Goal: Check status: Check status

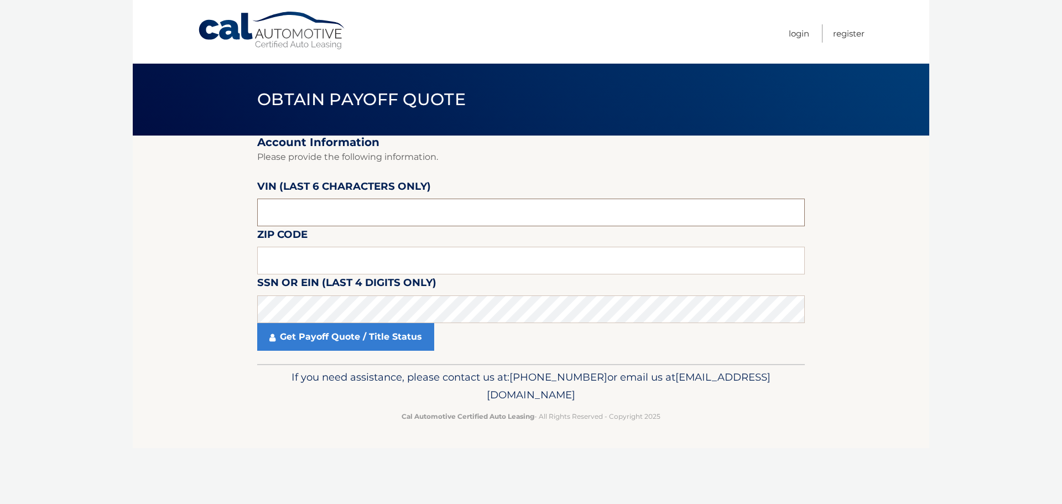
click at [323, 219] on input "text" at bounding box center [531, 213] width 548 height 28
click at [313, 216] on input "text" at bounding box center [531, 213] width 548 height 28
click at [328, 266] on input "text" at bounding box center [531, 261] width 548 height 28
type input "08620"
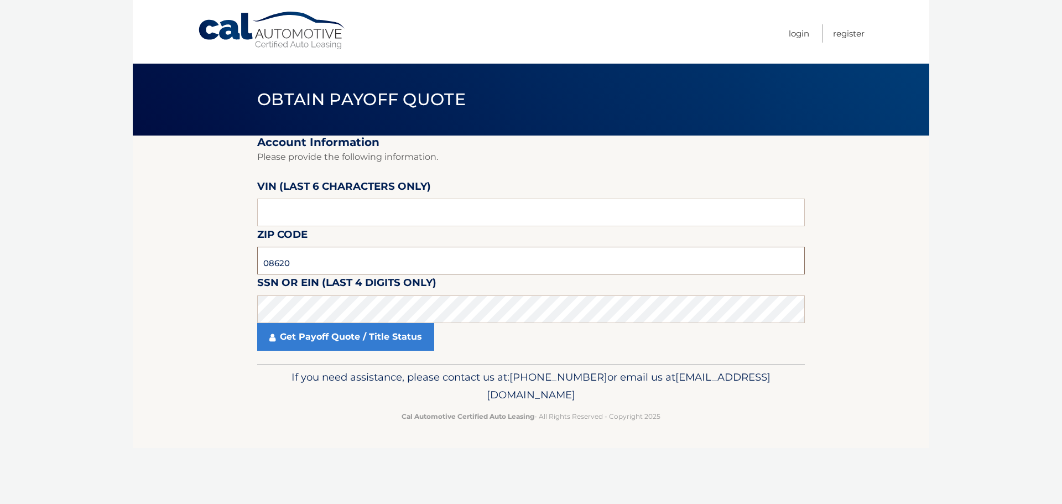
click button "For Originating Dealer" at bounding box center [0, 0] width 0 height 0
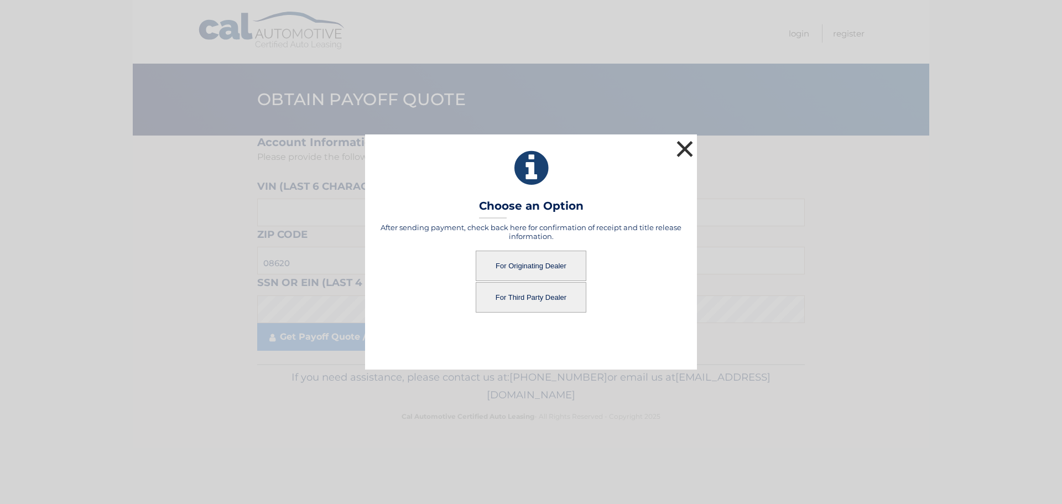
click at [687, 147] on button "×" at bounding box center [685, 149] width 22 height 22
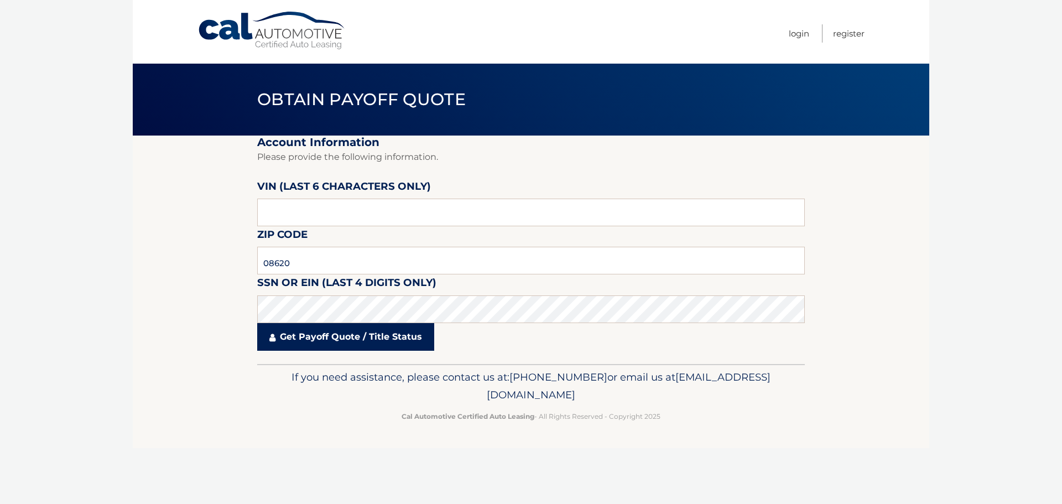
click at [353, 326] on link "Get Payoff Quote / Title Status" at bounding box center [345, 337] width 177 height 28
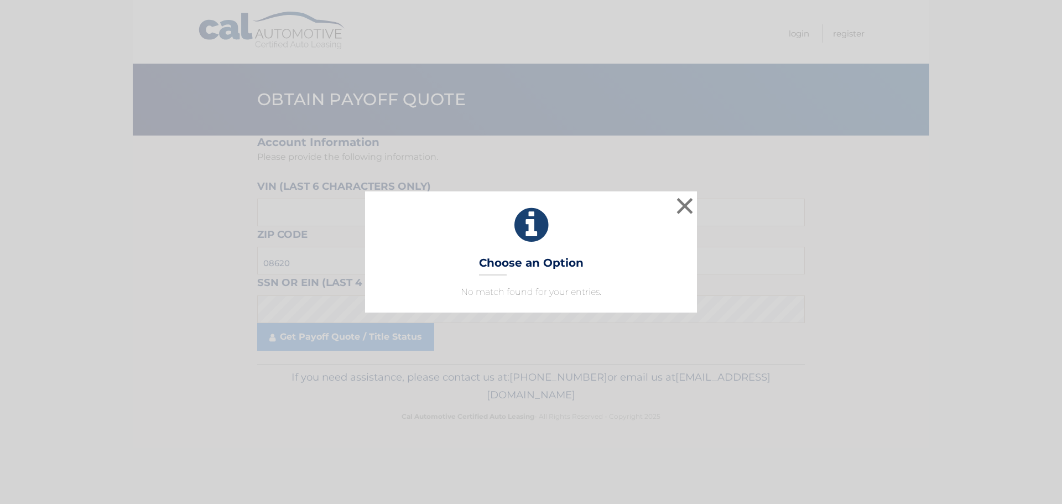
click at [566, 268] on h3 "Choose an Option" at bounding box center [531, 265] width 105 height 19
click at [684, 201] on button "×" at bounding box center [685, 206] width 22 height 22
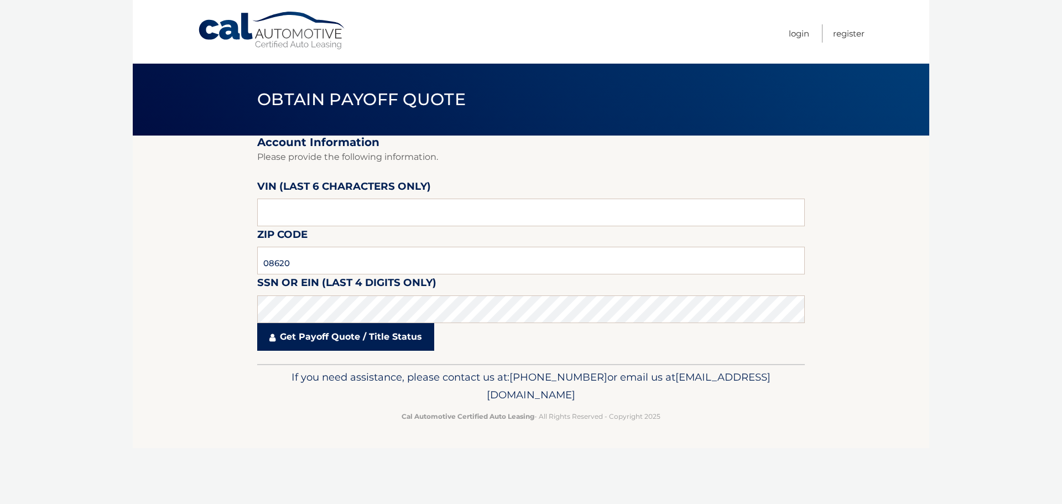
click at [362, 337] on link "Get Payoff Quote / Title Status" at bounding box center [345, 337] width 177 height 28
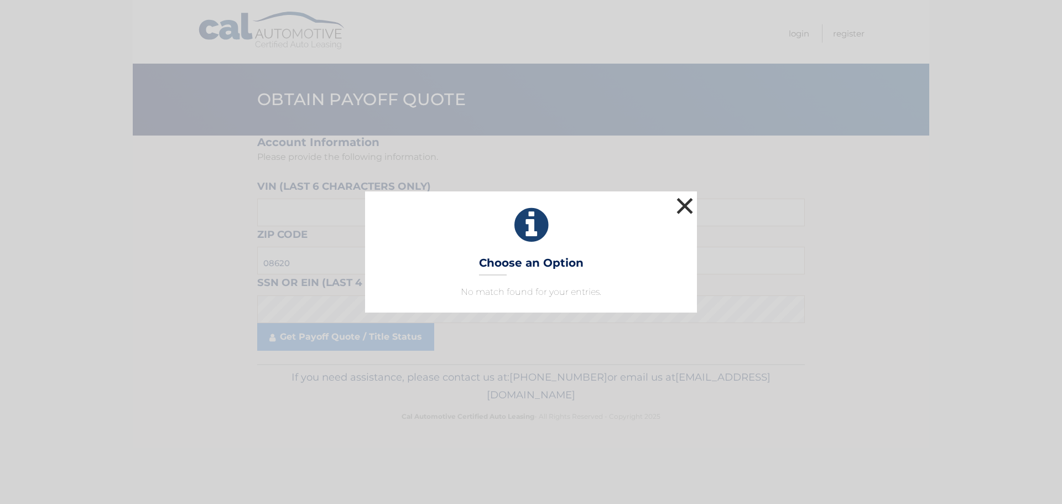
click at [686, 204] on button "×" at bounding box center [685, 206] width 22 height 22
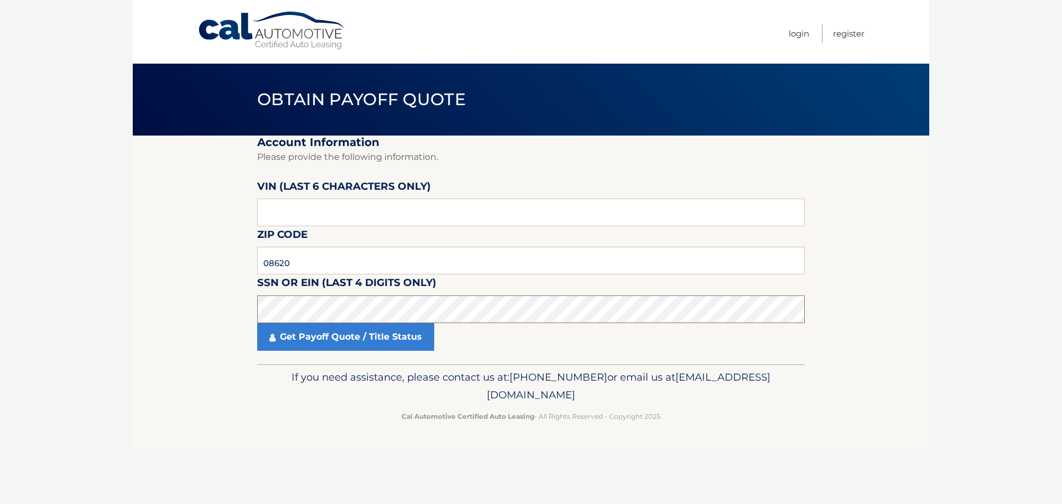
click button "For Originating Dealer" at bounding box center [0, 0] width 0 height 0
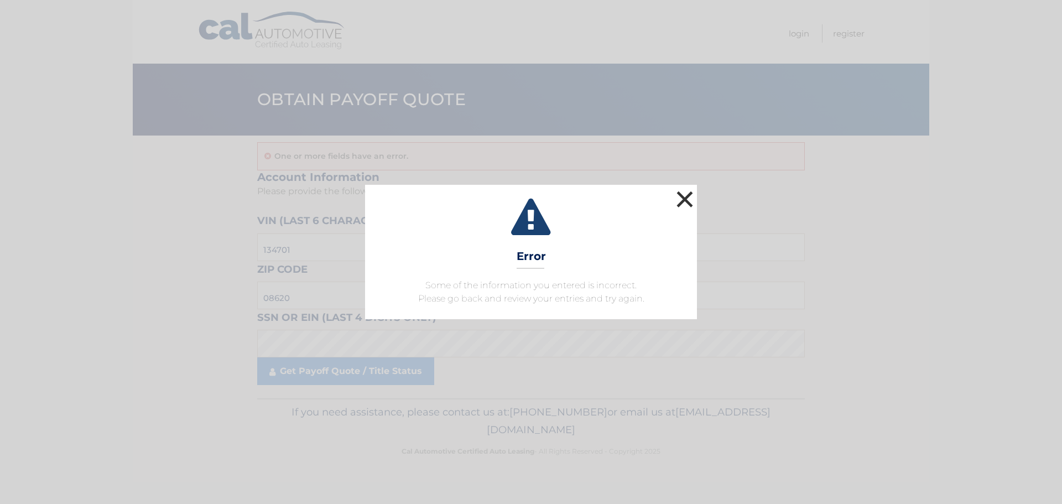
click at [695, 204] on button "×" at bounding box center [685, 199] width 22 height 22
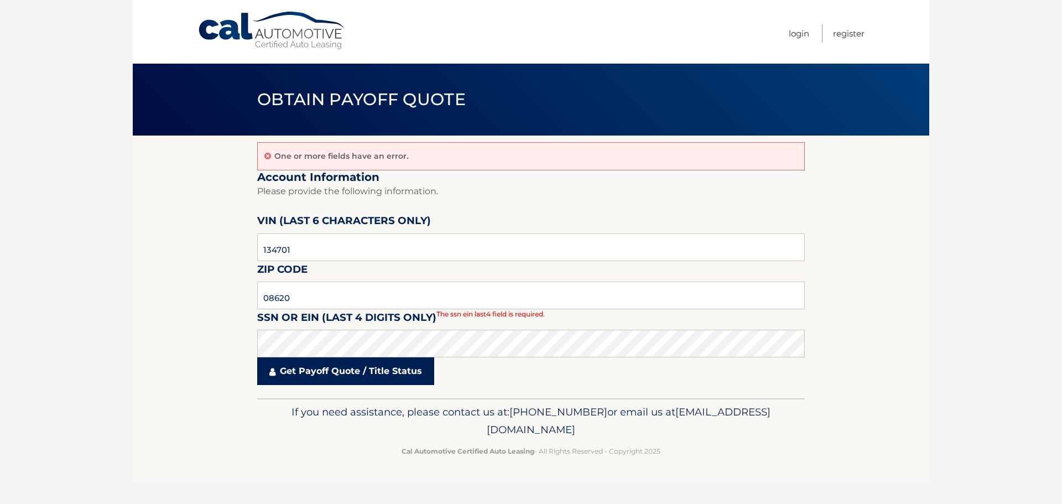
click at [349, 376] on link "Get Payoff Quote / Title Status" at bounding box center [345, 371] width 177 height 28
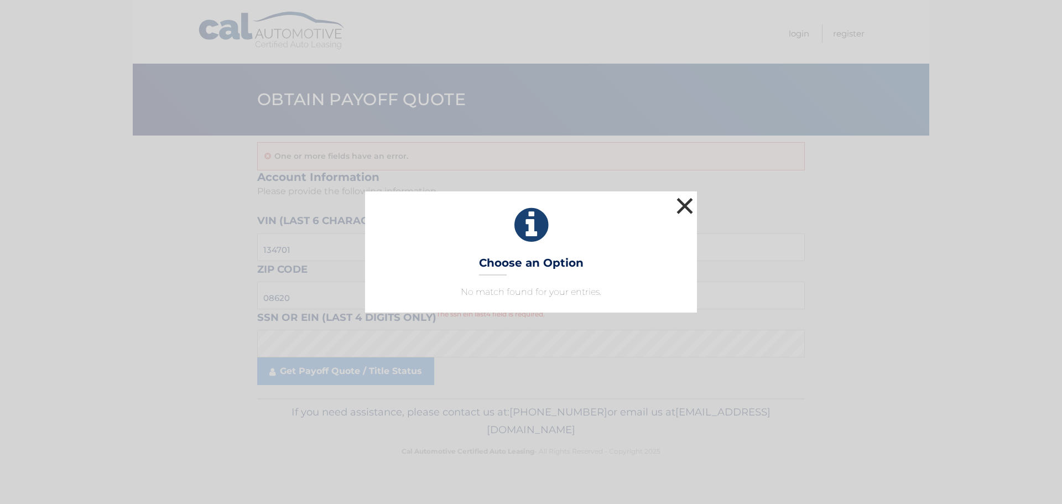
click at [690, 201] on button "×" at bounding box center [685, 206] width 22 height 22
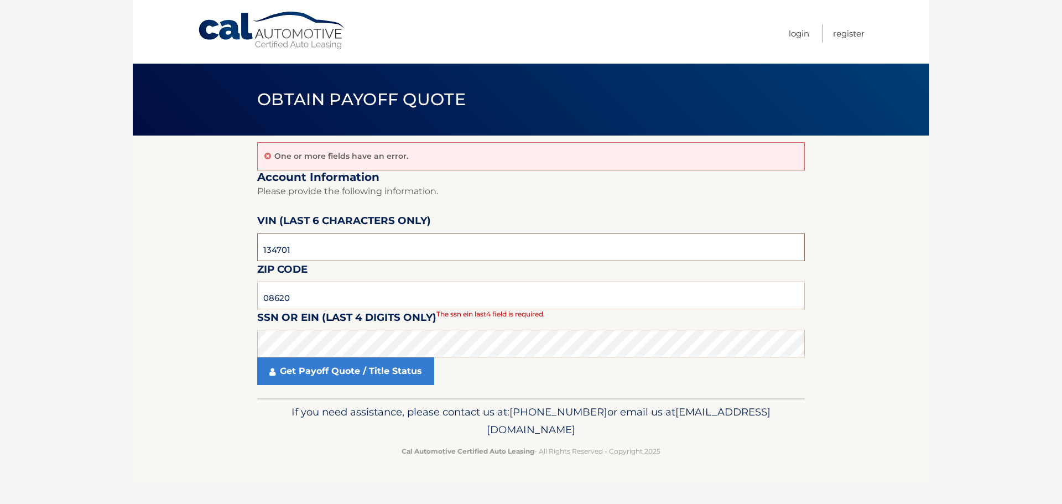
click at [288, 250] on input "134701" at bounding box center [531, 248] width 548 height 28
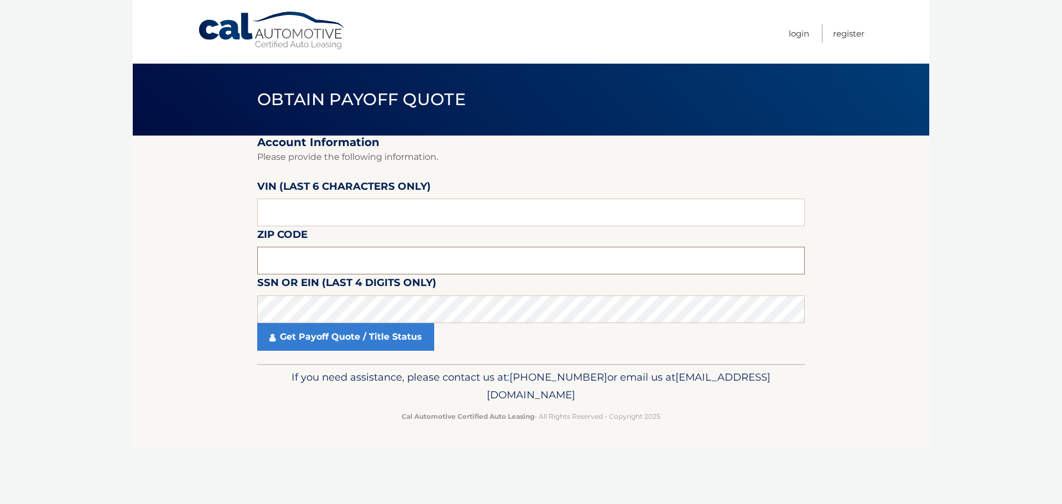
click at [313, 266] on input "text" at bounding box center [531, 261] width 548 height 28
type input "07033"
click button "For Originating Dealer" at bounding box center [0, 0] width 0 height 0
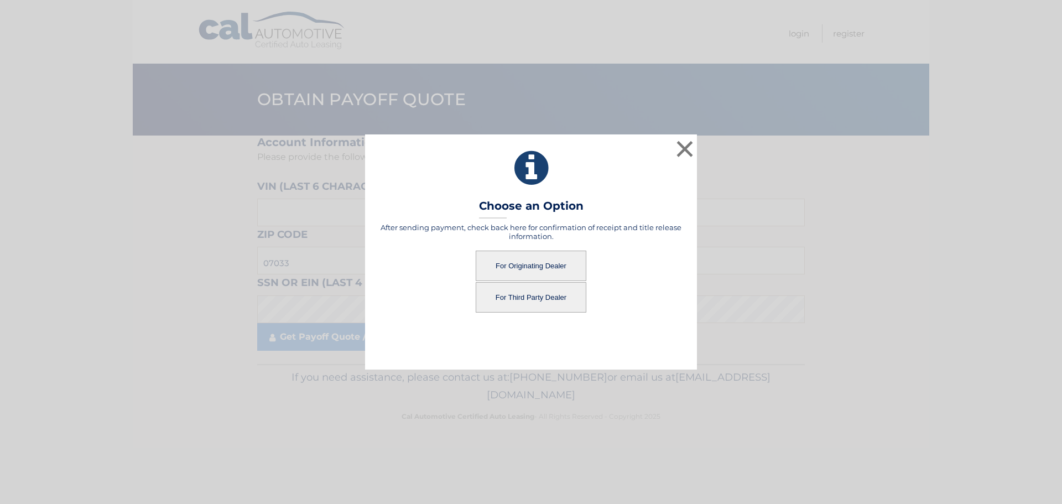
click at [522, 262] on button "For Originating Dealer" at bounding box center [531, 266] width 111 height 30
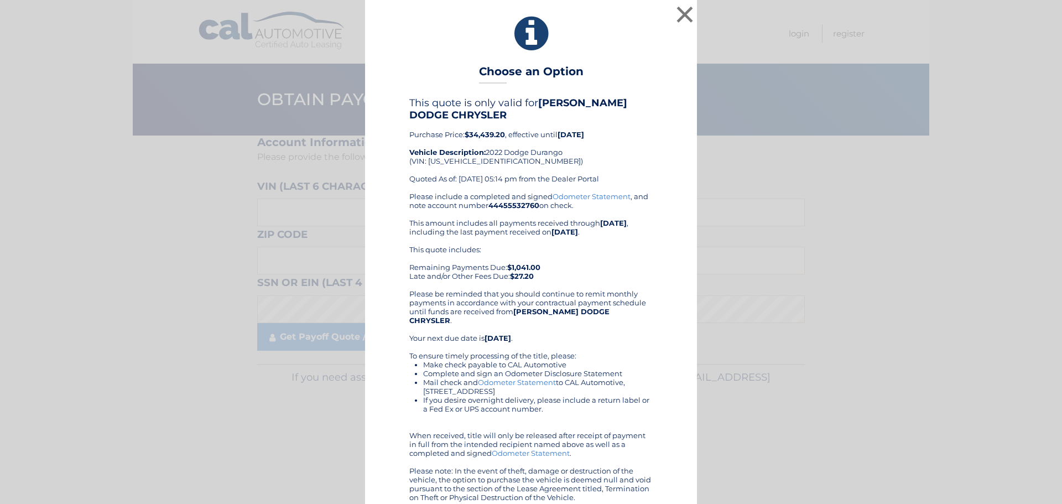
scroll to position [3, 0]
